Goal: Download file/media

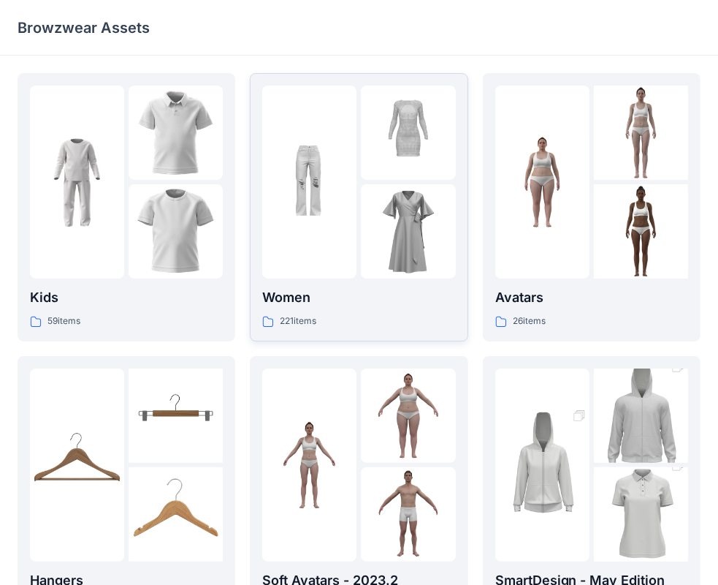
click at [311, 320] on p "221 items" at bounding box center [298, 321] width 37 height 15
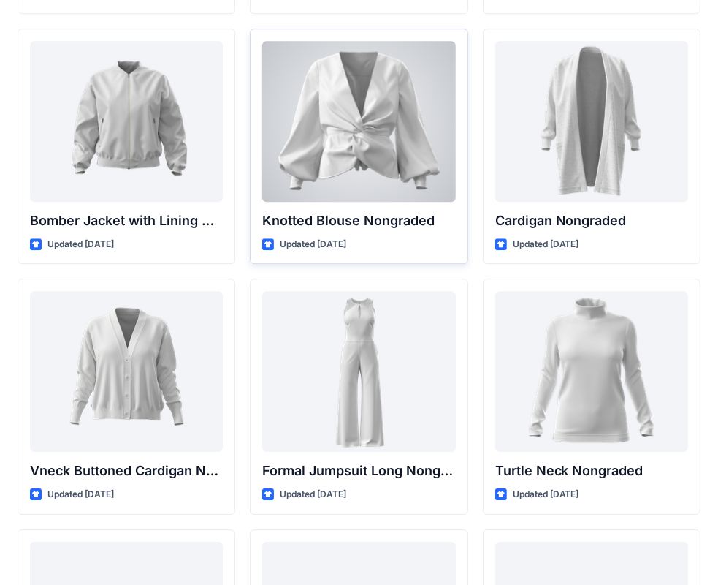
scroll to position [13454, 0]
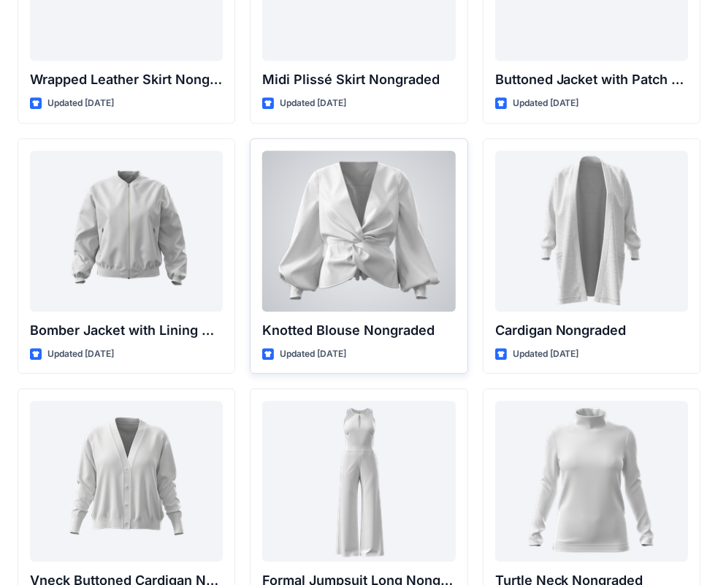
click at [371, 216] on div at bounding box center [358, 231] width 193 height 161
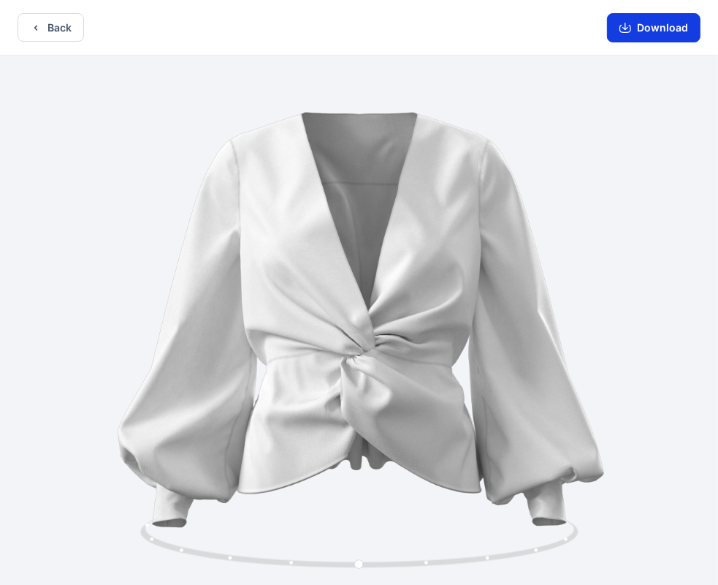
click at [667, 27] on button "Download" at bounding box center [654, 27] width 94 height 29
click at [44, 28] on button "Back" at bounding box center [51, 27] width 67 height 29
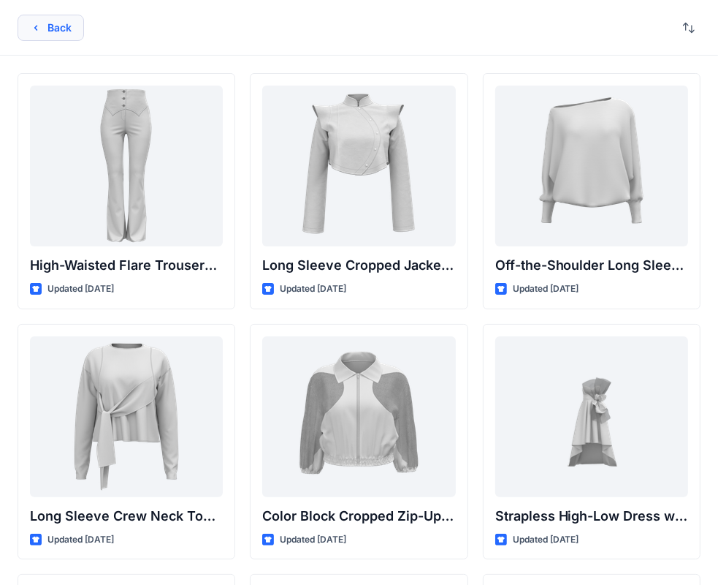
click at [61, 23] on button "Back" at bounding box center [51, 28] width 67 height 26
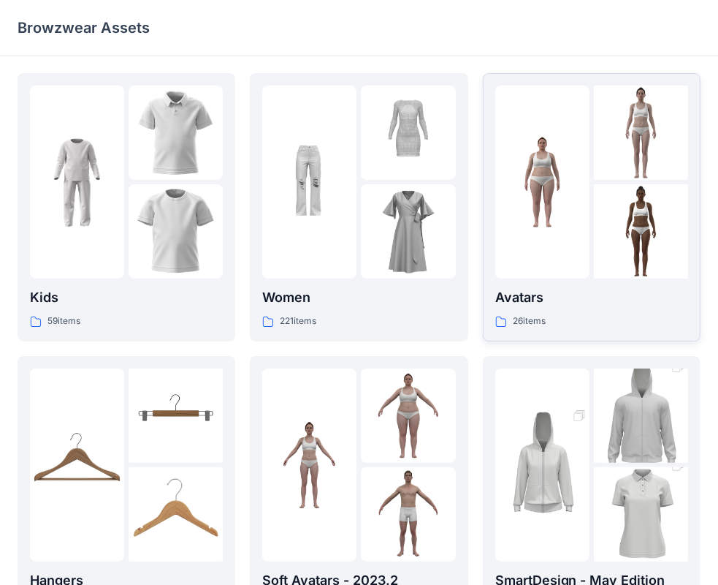
scroll to position [146, 0]
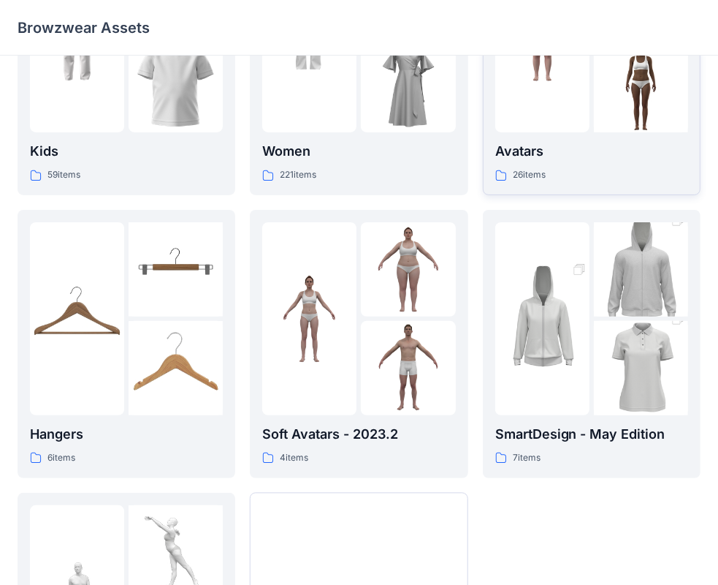
click at [602, 172] on div "26 items" at bounding box center [591, 174] width 193 height 15
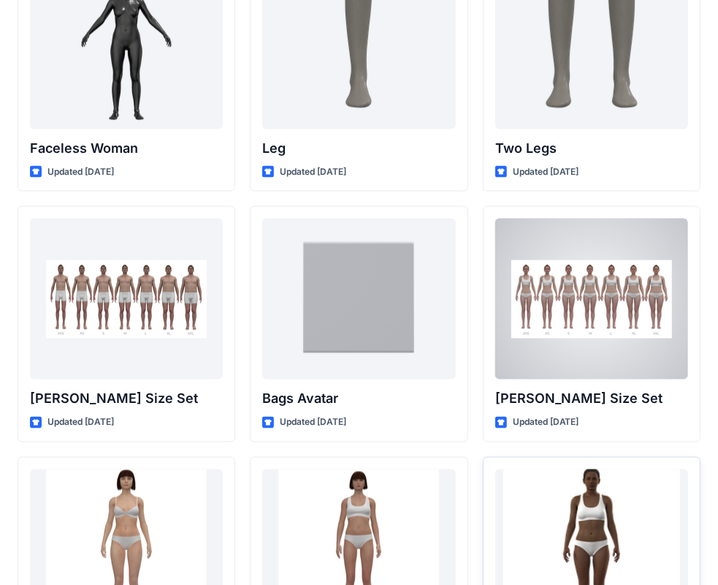
scroll to position [1525, 0]
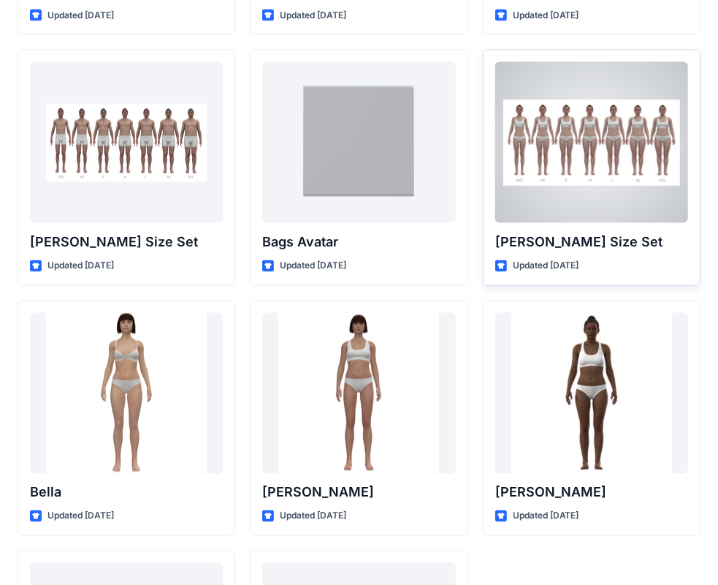
click at [612, 172] on div at bounding box center [591, 142] width 193 height 161
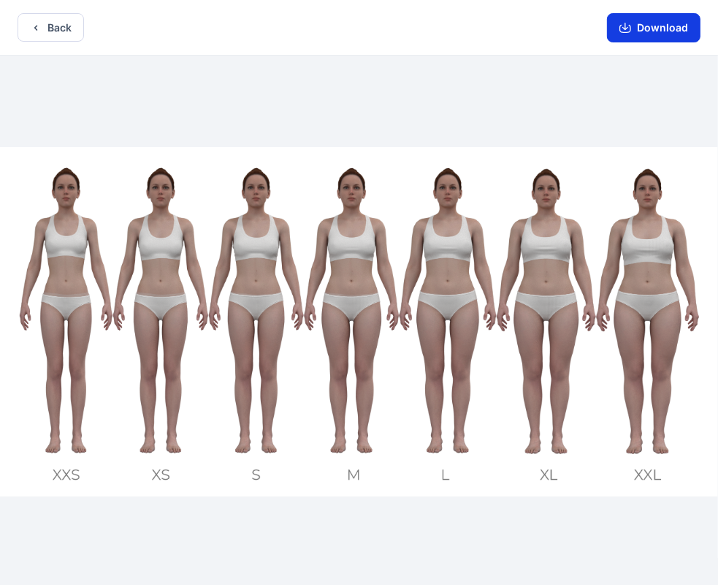
click at [650, 20] on button "Download" at bounding box center [654, 27] width 94 height 29
